Goal: Information Seeking & Learning: Learn about a topic

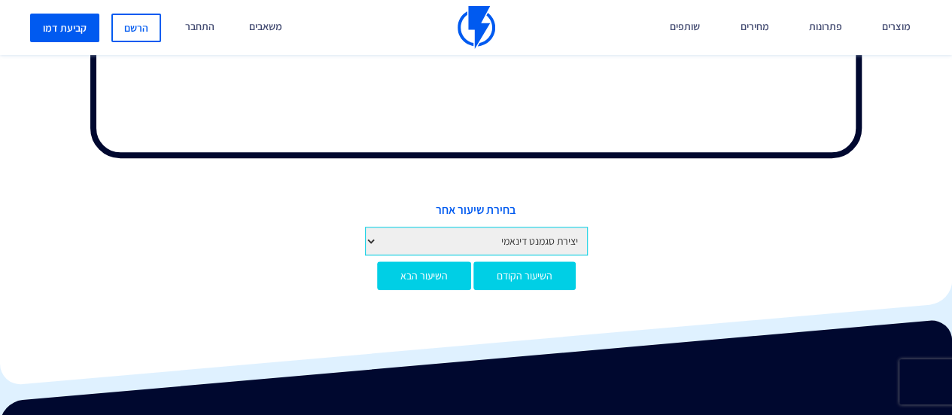
scroll to position [725, 0]
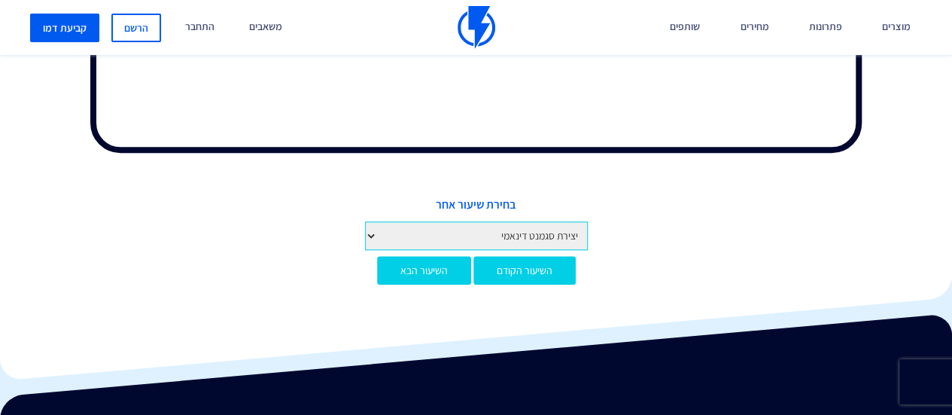
click at [373, 234] on select "מבוא לקורס מבוא לפלאשי יצירת חשבון והגדרות ראשונות איך לפתוח חשבון בפלאשי הגדרו…" at bounding box center [476, 235] width 223 height 29
select select "[URL][DOMAIN_NAME]"
click at [365, 221] on select "מבוא לקורס מבוא לפלאשי יצירת חשבון והגדרות ראשונות איך לפתוח חשבון בפלאשי הגדרו…" at bounding box center [476, 235] width 223 height 29
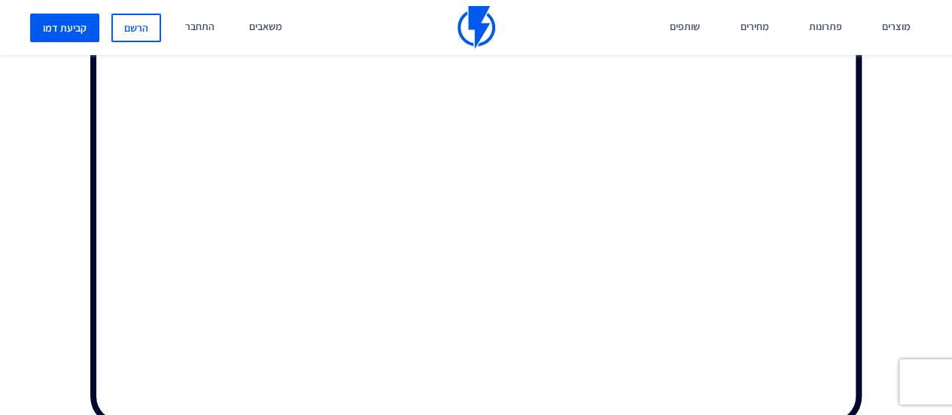
scroll to position [677, 0]
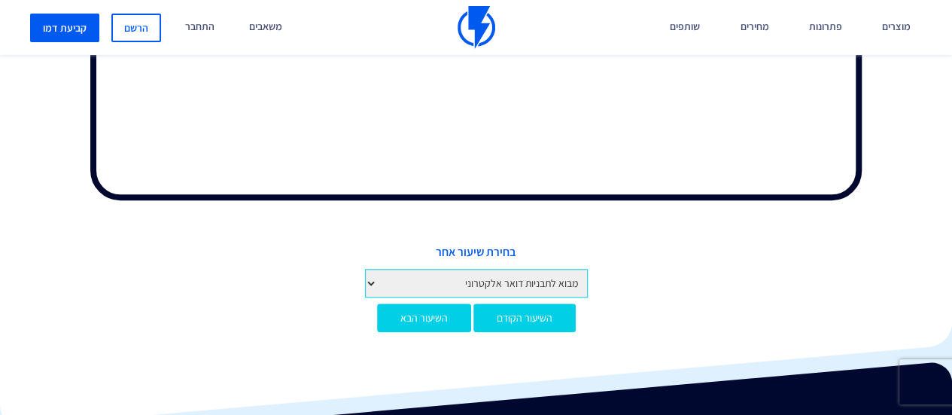
click at [370, 282] on select "מבוא לקורס מבוא לפלאשי יצירת חשבון והגדרות ראשונות איך לפתוח חשבון בפלאשי הגדרו…" at bounding box center [476, 283] width 223 height 29
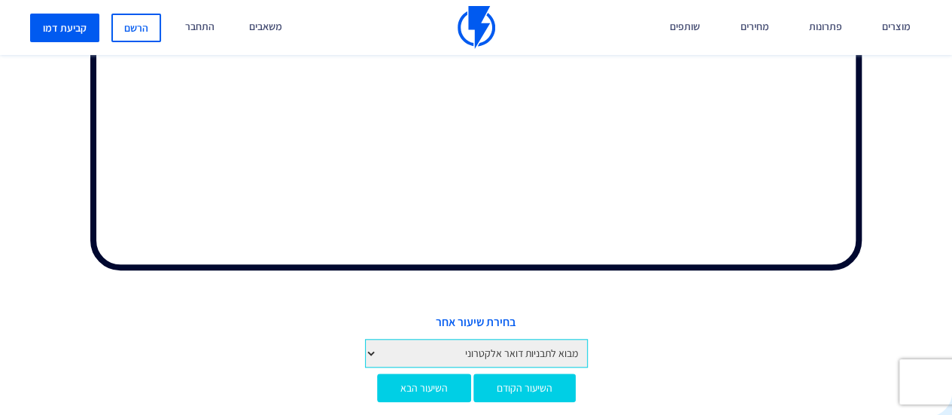
scroll to position [758, 0]
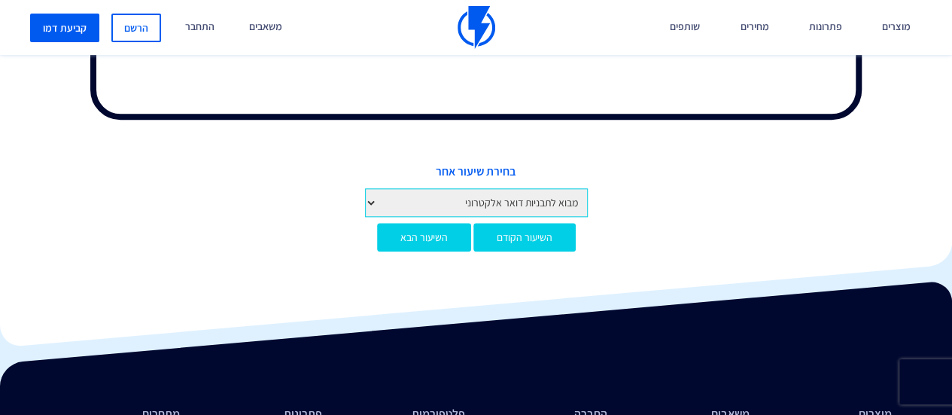
click at [555, 202] on select "מבוא לקורס מבוא לפלאשי יצירת חשבון והגדרות ראשונות איך לפתוח חשבון בפלאשי הגדרו…" at bounding box center [476, 202] width 223 height 29
select select "[URL][DOMAIN_NAME]"
click at [365, 188] on select "מבוא לקורס מבוא לפלאשי יצירת חשבון והגדרות ראשונות איך לפתוח חשבון בפלאשי הגדרו…" at bounding box center [476, 202] width 223 height 29
